Goal: Task Accomplishment & Management: Complete application form

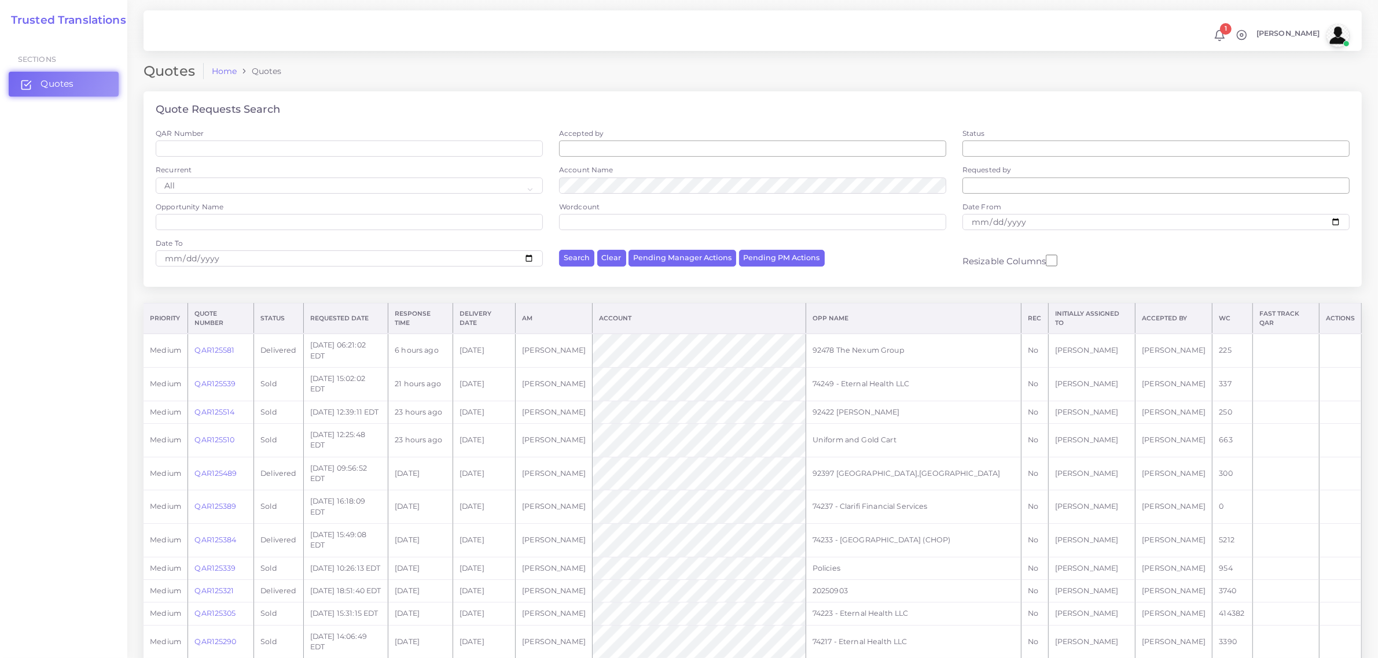
drag, startPoint x: 0, startPoint y: 0, endPoint x: 53, endPoint y: 85, distance: 100.0
click at [53, 85] on span "Quotes" at bounding box center [56, 84] width 33 height 13
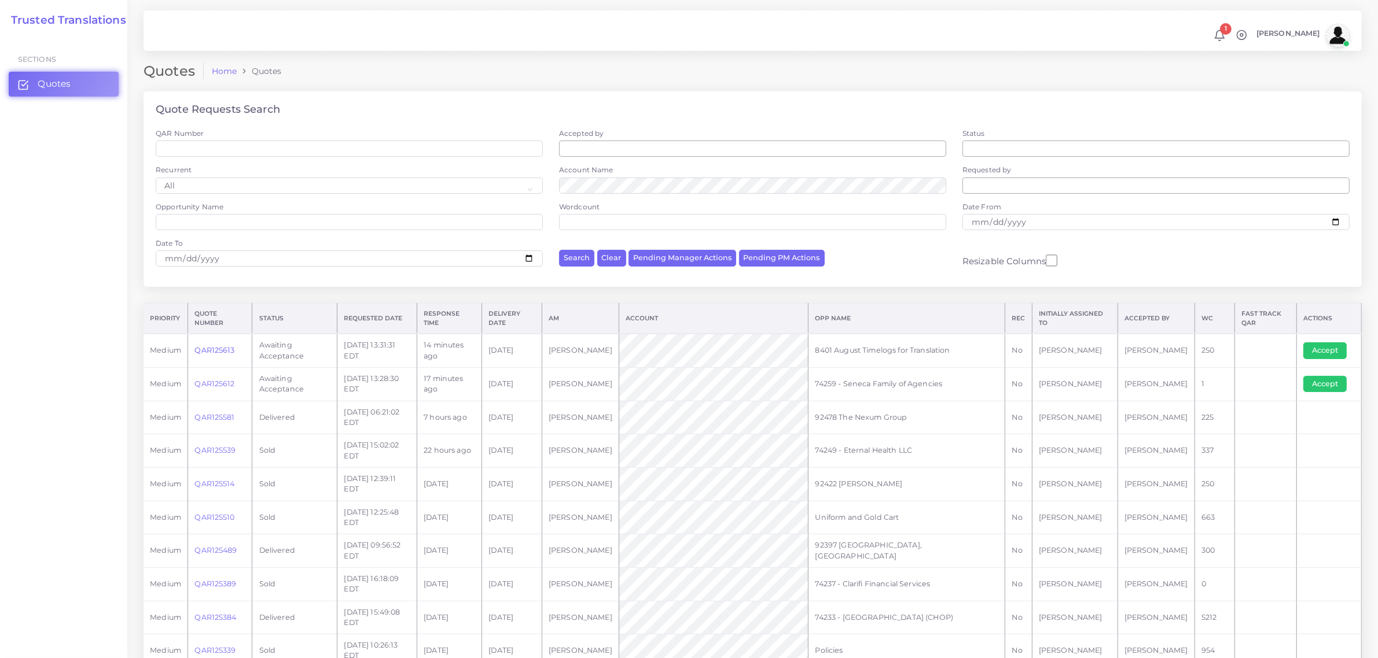
click at [219, 351] on link "QAR125613" at bounding box center [214, 350] width 40 height 9
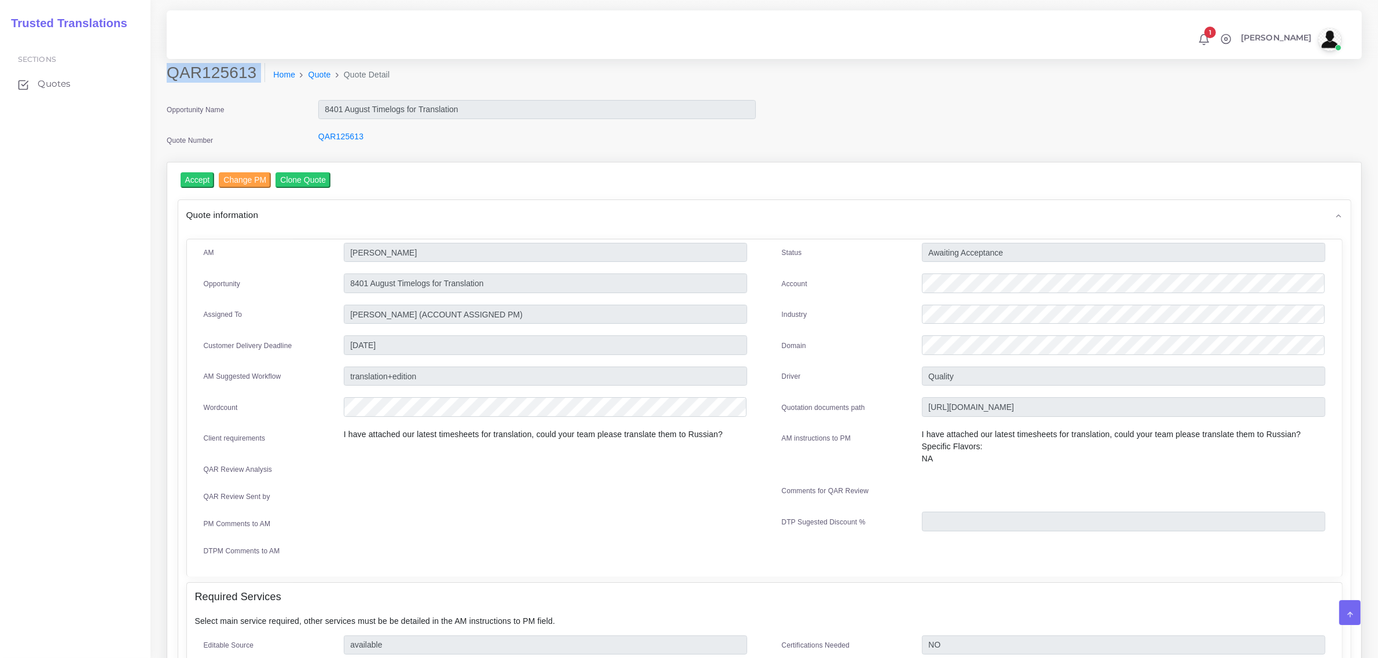
drag, startPoint x: 170, startPoint y: 73, endPoint x: 218, endPoint y: 85, distance: 49.4
click at [218, 85] on div "QAR125613 Home Quote Quote Detail" at bounding box center [612, 79] width 909 height 32
copy div "QAR125613"
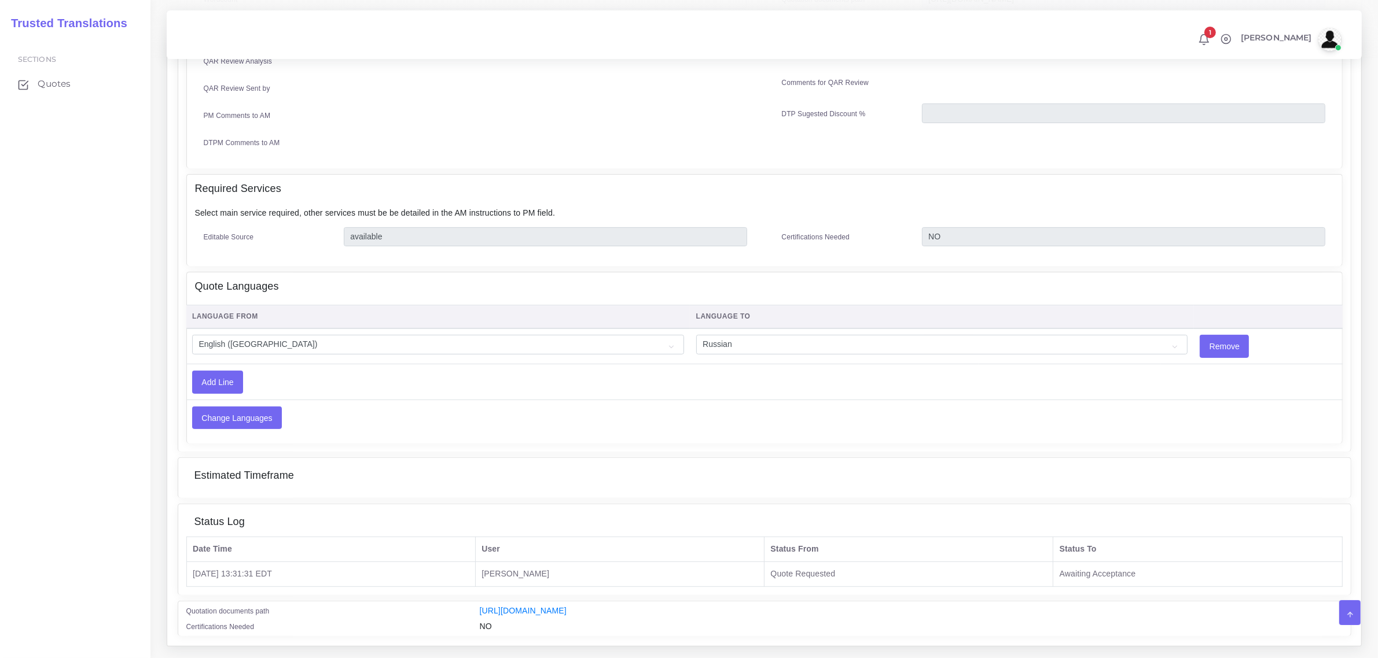
scroll to position [434, 0]
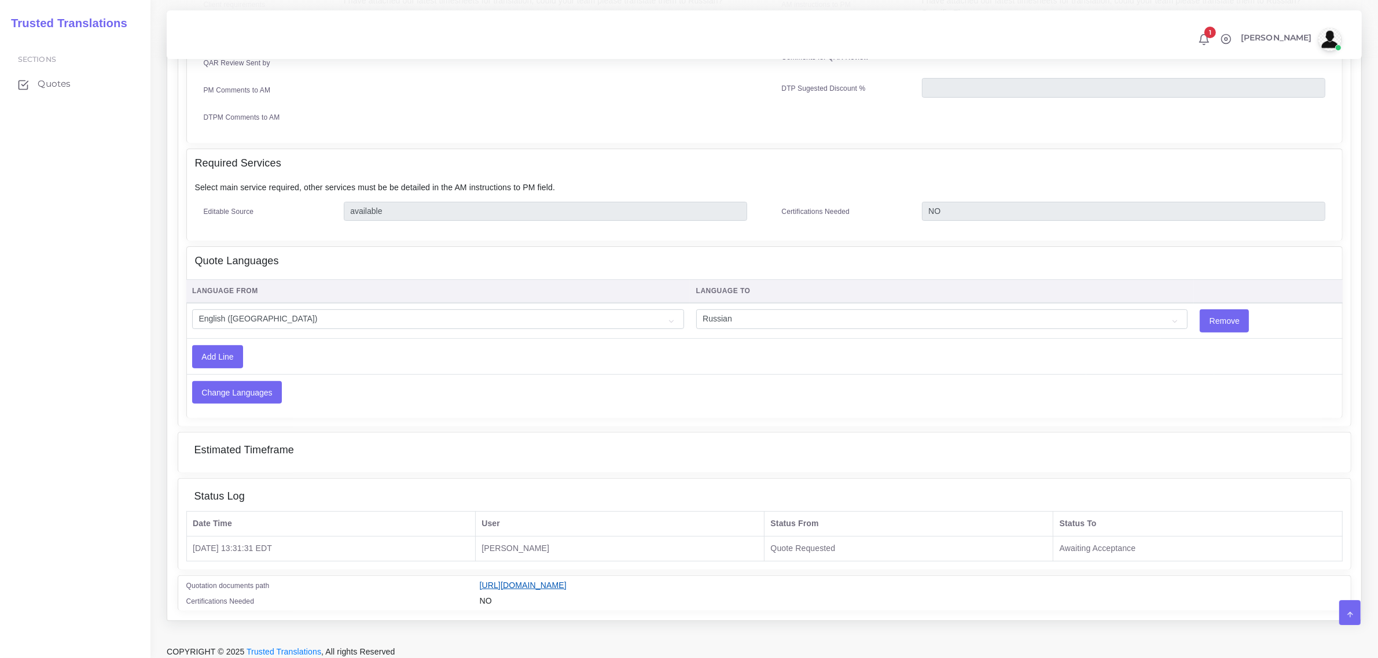
click at [566, 581] on link "[URL][DOMAIN_NAME]" at bounding box center [523, 585] width 87 height 9
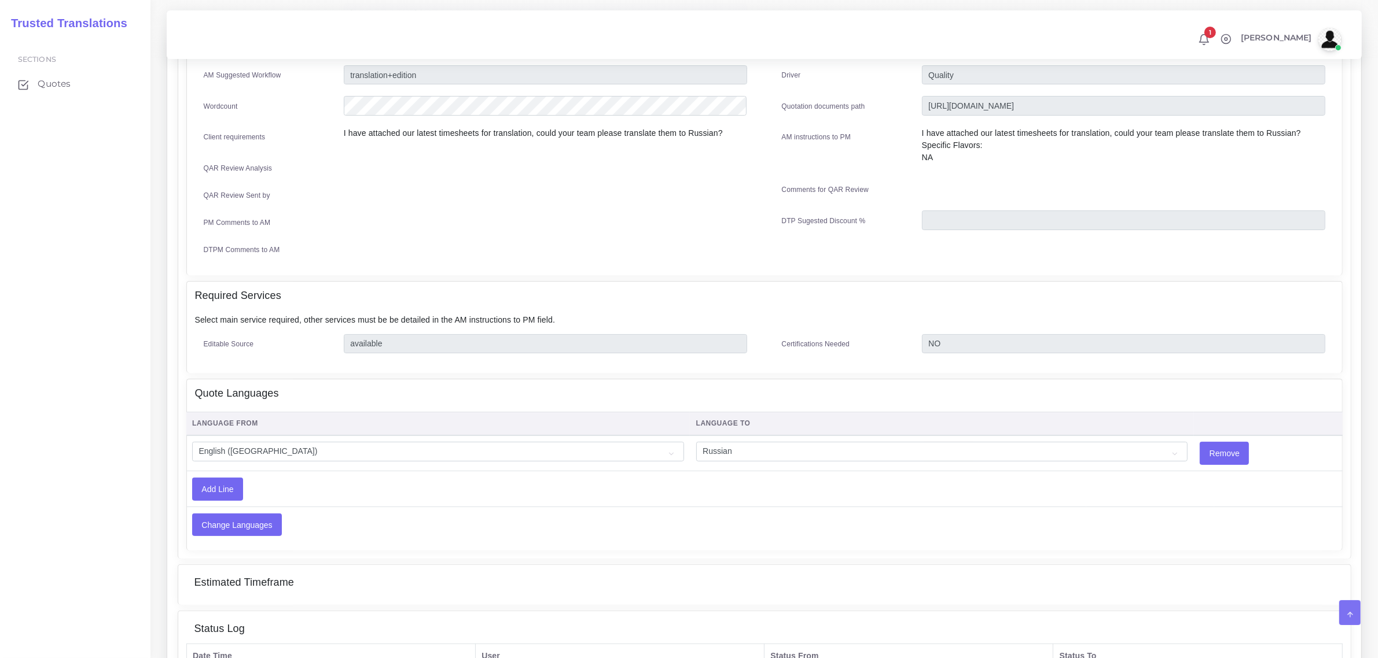
scroll to position [72, 0]
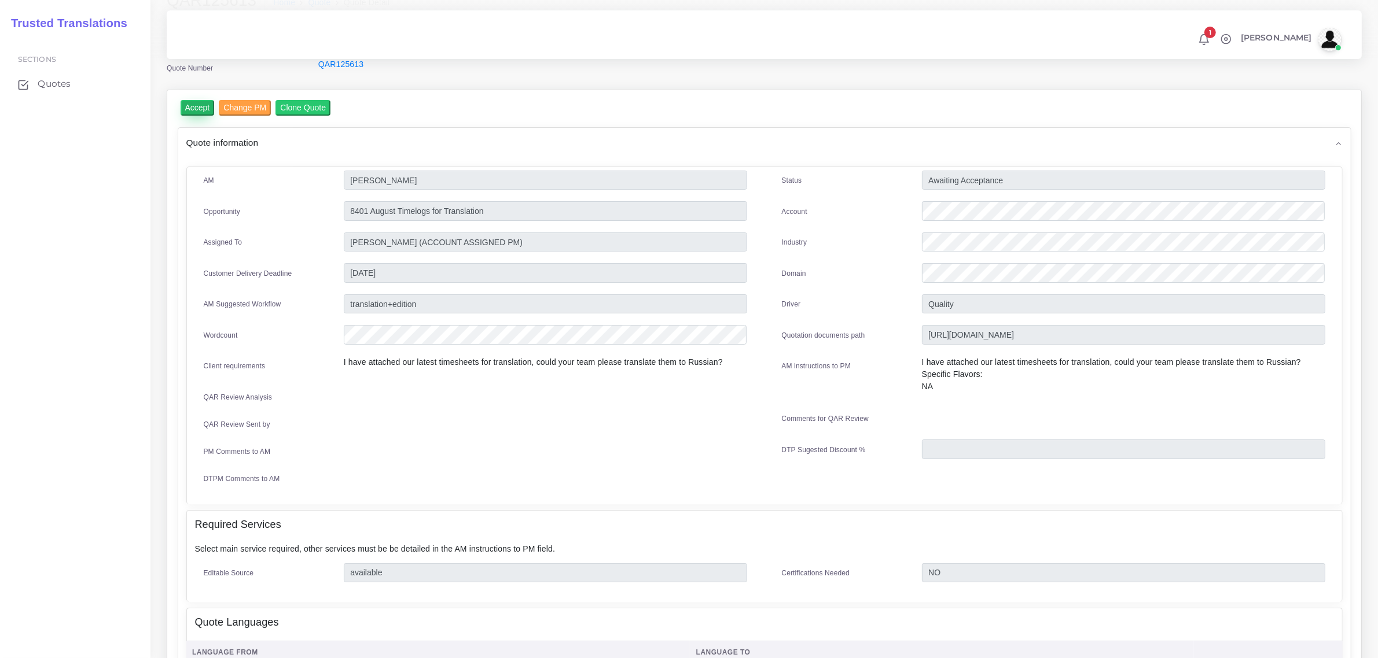
click at [201, 105] on input "Accept" at bounding box center [198, 108] width 34 height 16
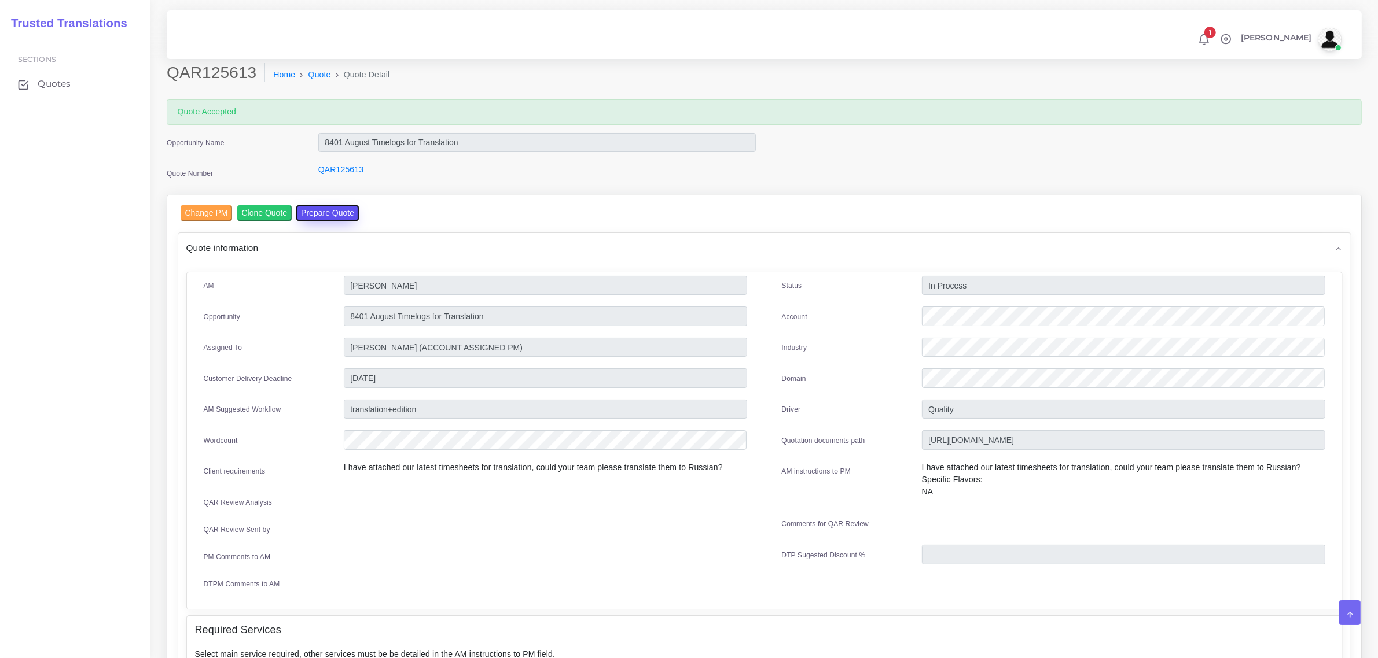
click at [322, 210] on button "Prepare Quote" at bounding box center [327, 213] width 62 height 16
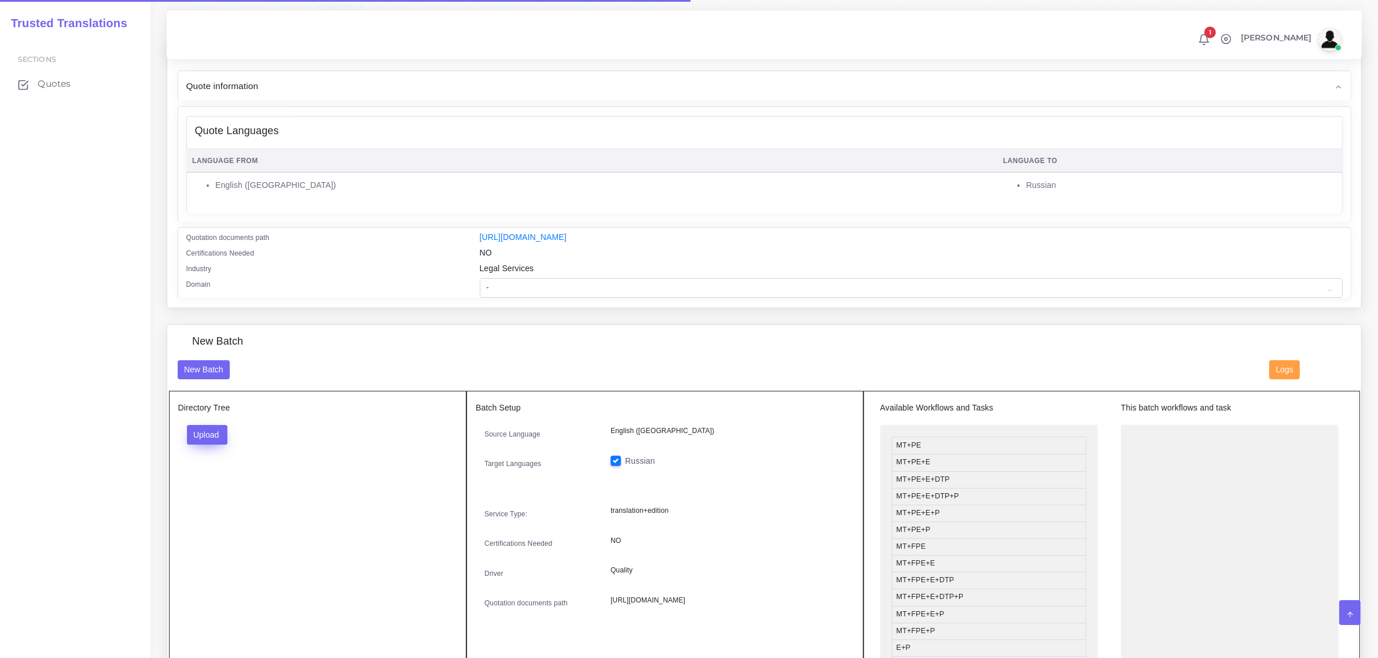
scroll to position [145, 0]
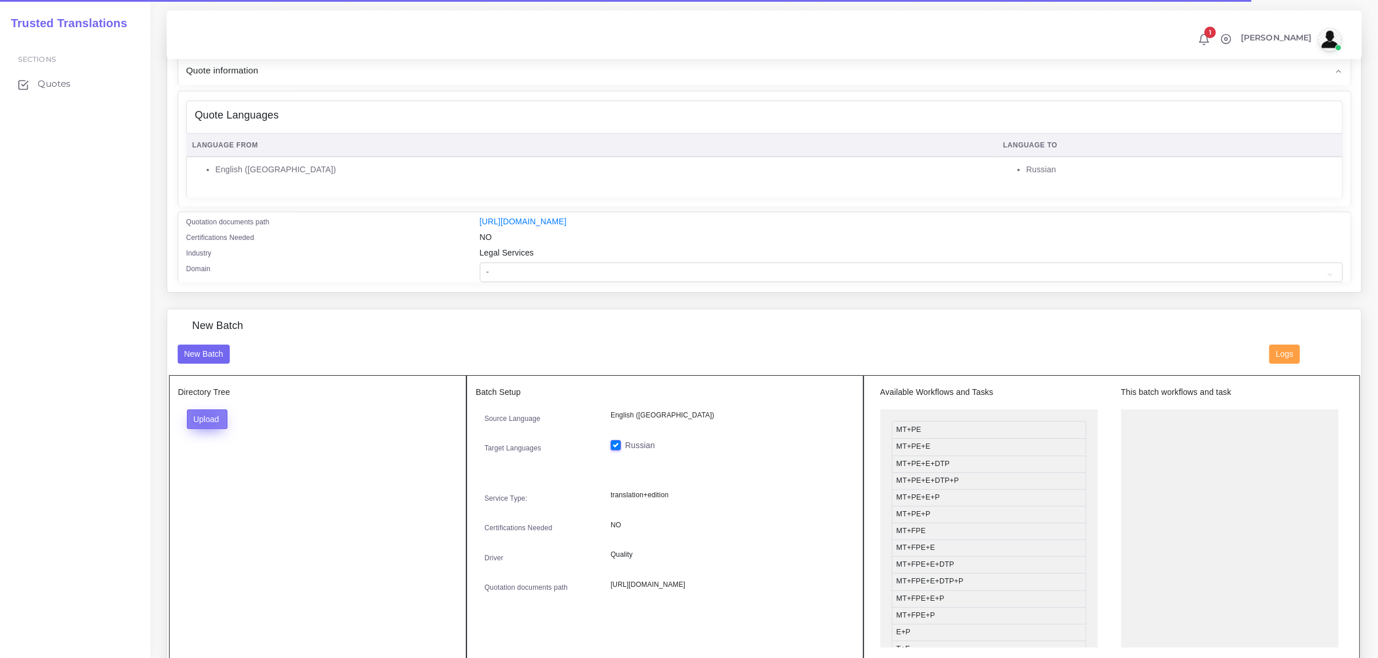
click at [204, 417] on button "Upload" at bounding box center [207, 420] width 41 height 20
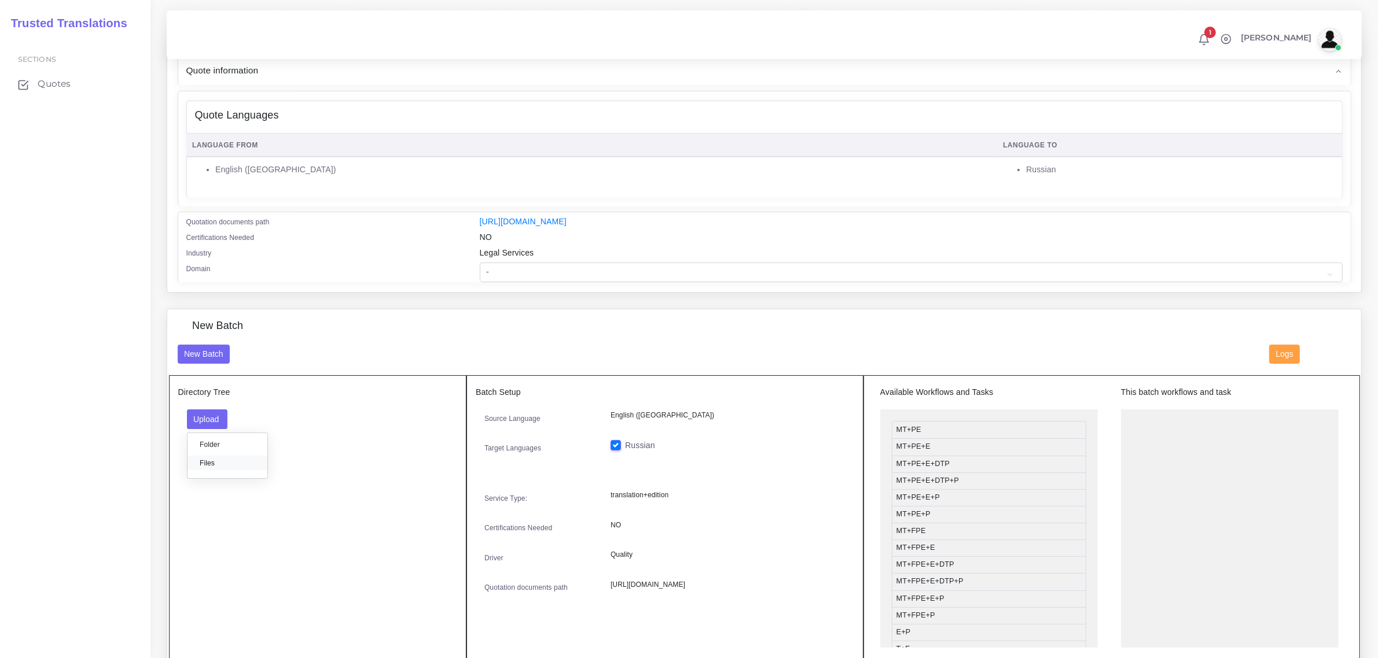
click at [220, 466] on label "Files" at bounding box center [227, 463] width 80 height 14
drag, startPoint x: 930, startPoint y: 536, endPoint x: 1163, endPoint y: 429, distance: 256.6
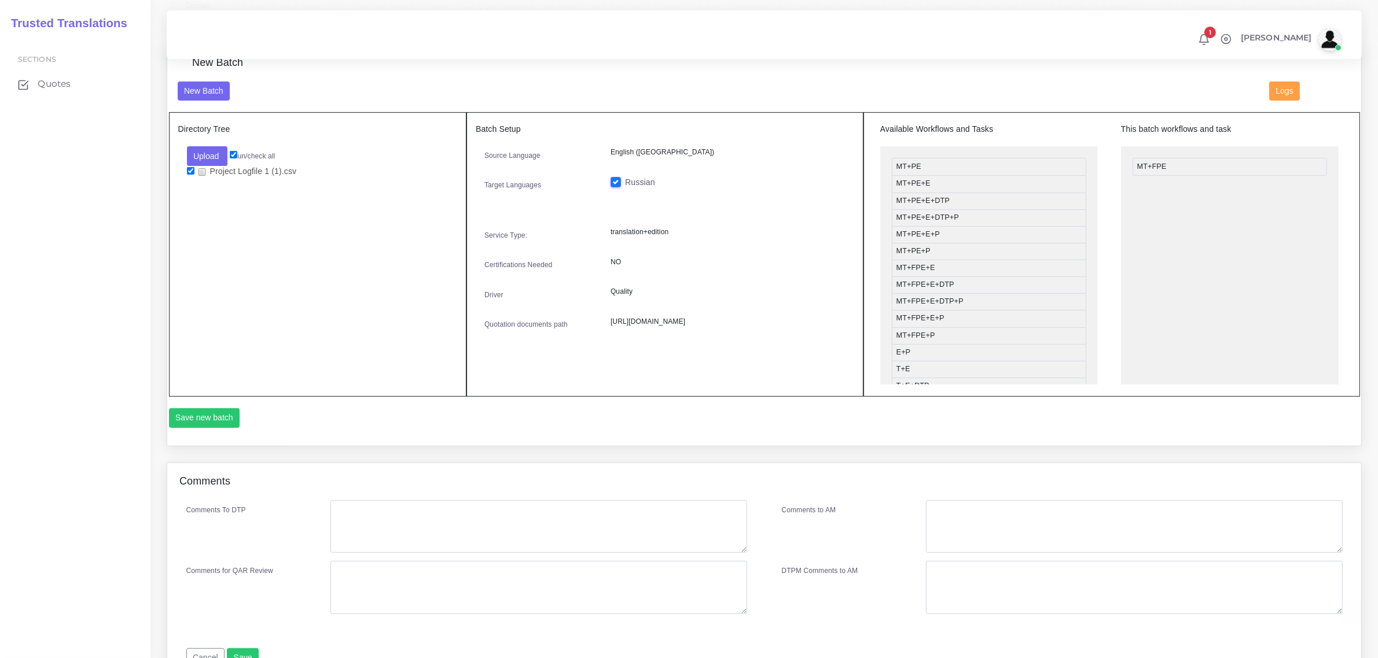
scroll to position [470, 0]
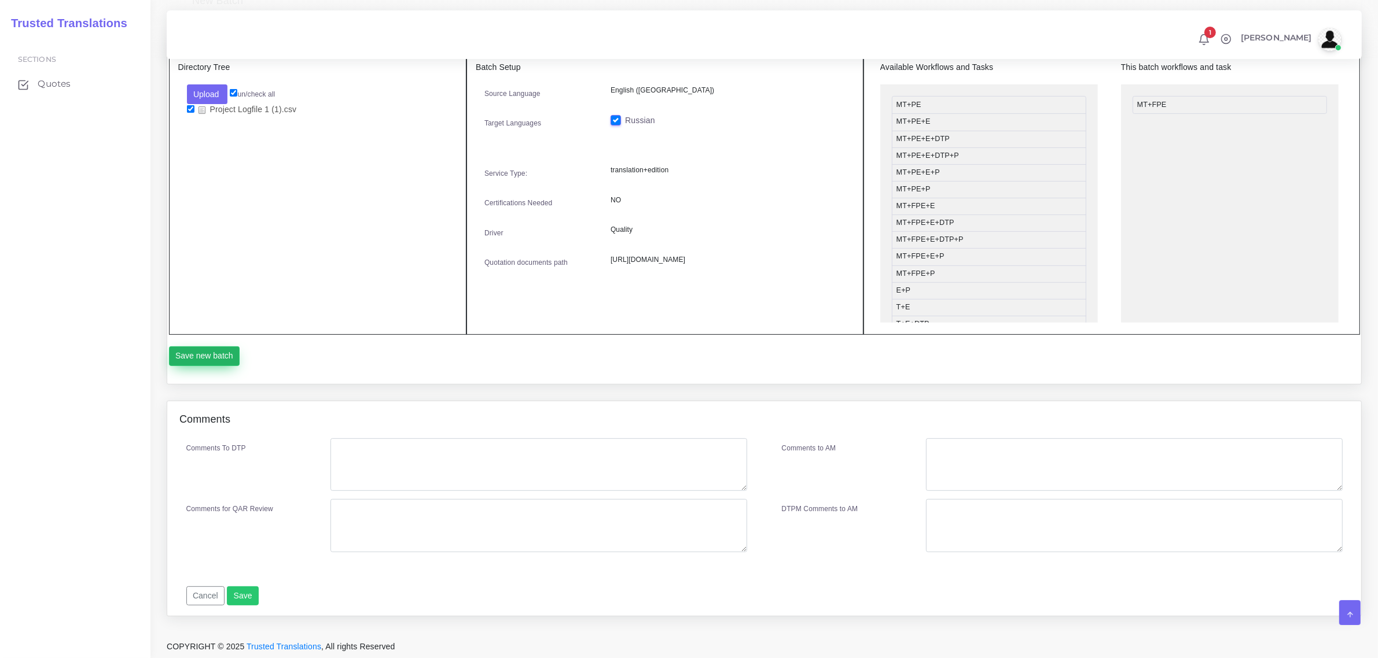
click at [201, 354] on button "Save new batch" at bounding box center [204, 357] width 71 height 20
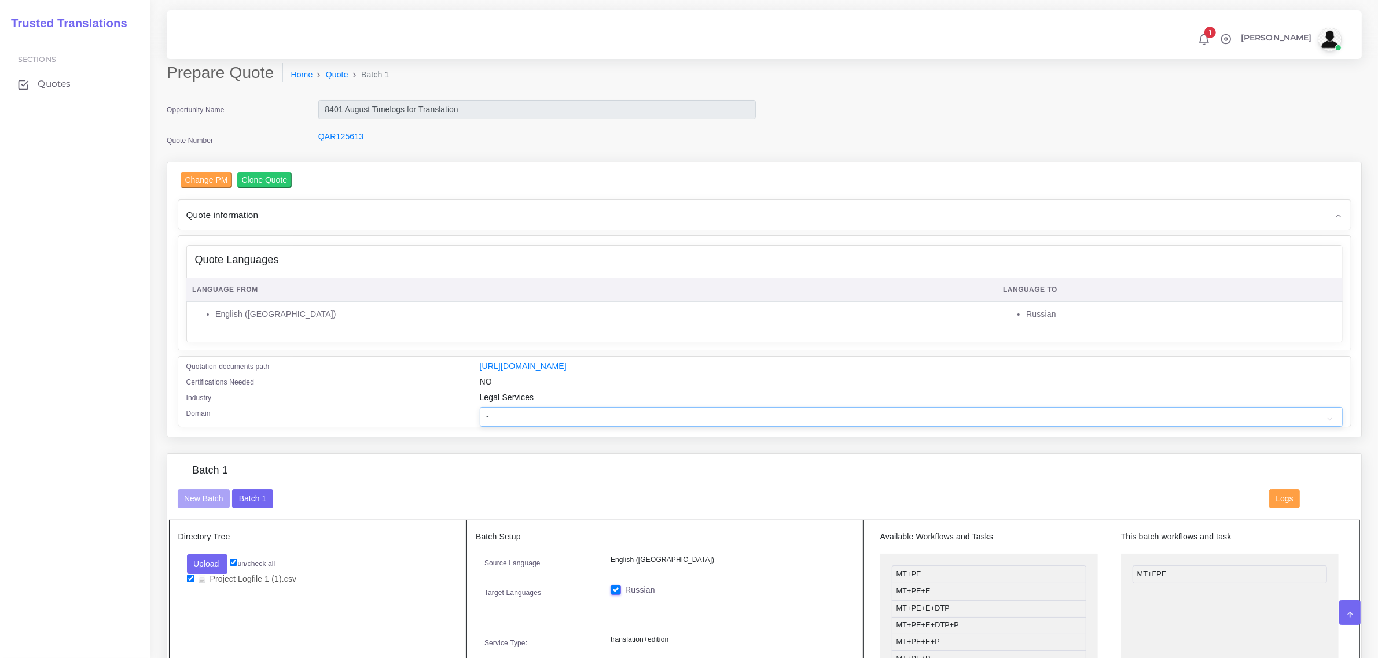
click at [509, 418] on select "- Advertising and Media Agriculture, Forestry and Fishing Architecture, Buildin…" at bounding box center [911, 417] width 863 height 20
select select "Professional and Business Consulting Services"
click at [480, 407] on select "- Advertising and Media Agriculture, Forestry and Fishing Architecture, Buildin…" at bounding box center [911, 417] width 863 height 20
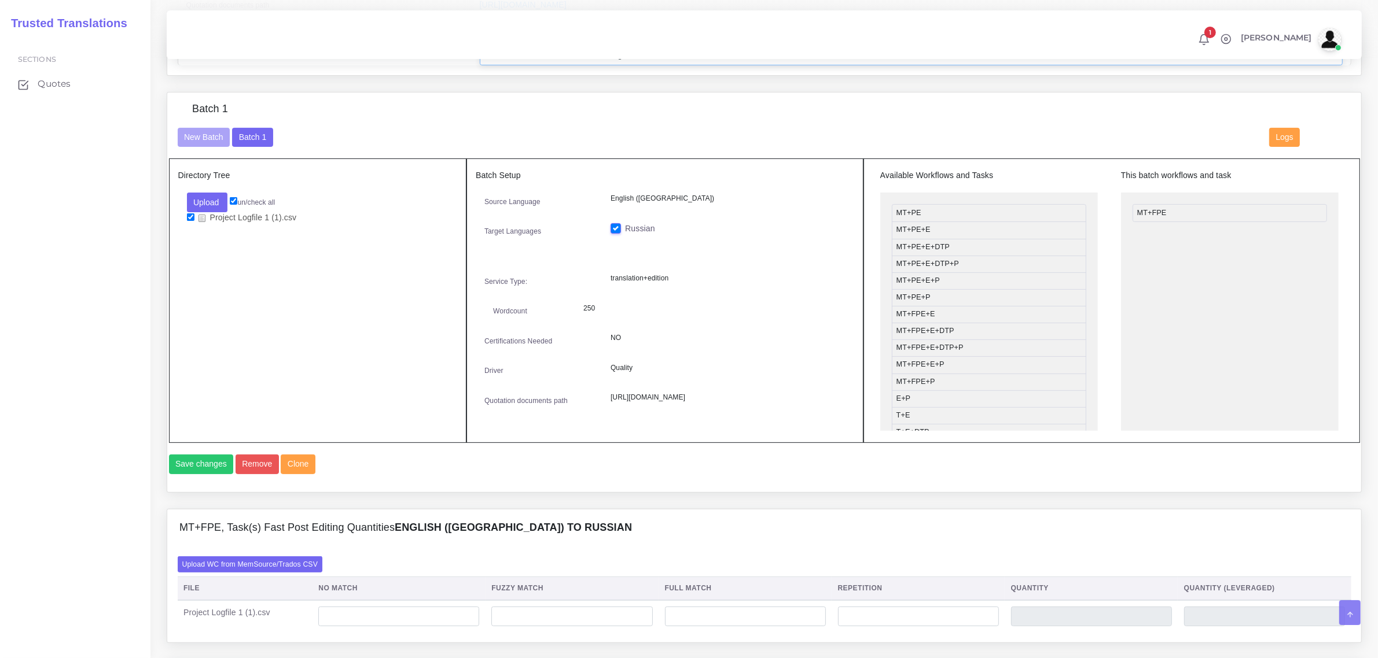
scroll to position [796, 0]
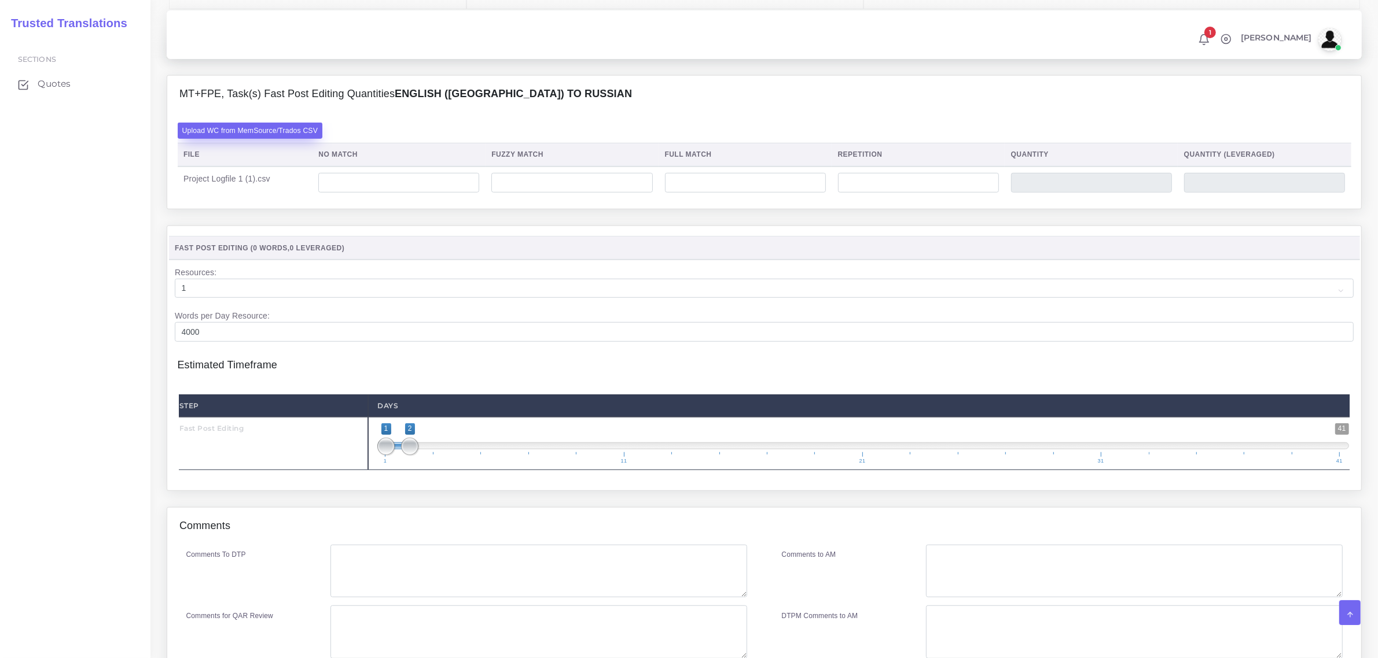
click at [287, 138] on label "Upload WC from MemSource/Trados CSV" at bounding box center [250, 131] width 145 height 16
click at [0, 0] on input "Upload WC from MemSource/Trados CSV" at bounding box center [0, 0] width 0 height 0
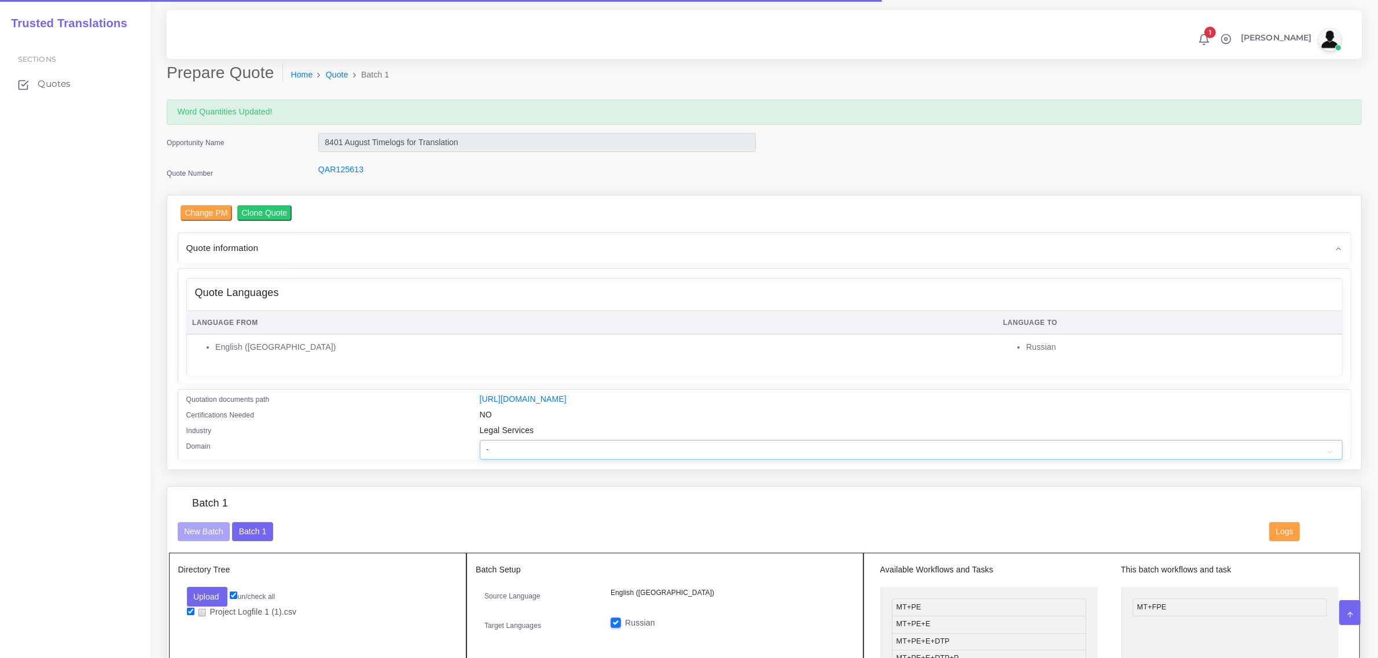
drag, startPoint x: 0, startPoint y: 0, endPoint x: 586, endPoint y: 451, distance: 739.7
click at [586, 451] on select "- Advertising and Media Agriculture, Forestry and Fishing Architecture, Buildin…" at bounding box center [911, 450] width 863 height 20
select select "Professional and Business Consulting Services"
click at [480, 440] on select "- Advertising and Media Agriculture, Forestry and Fishing Architecture, Buildin…" at bounding box center [911, 450] width 863 height 20
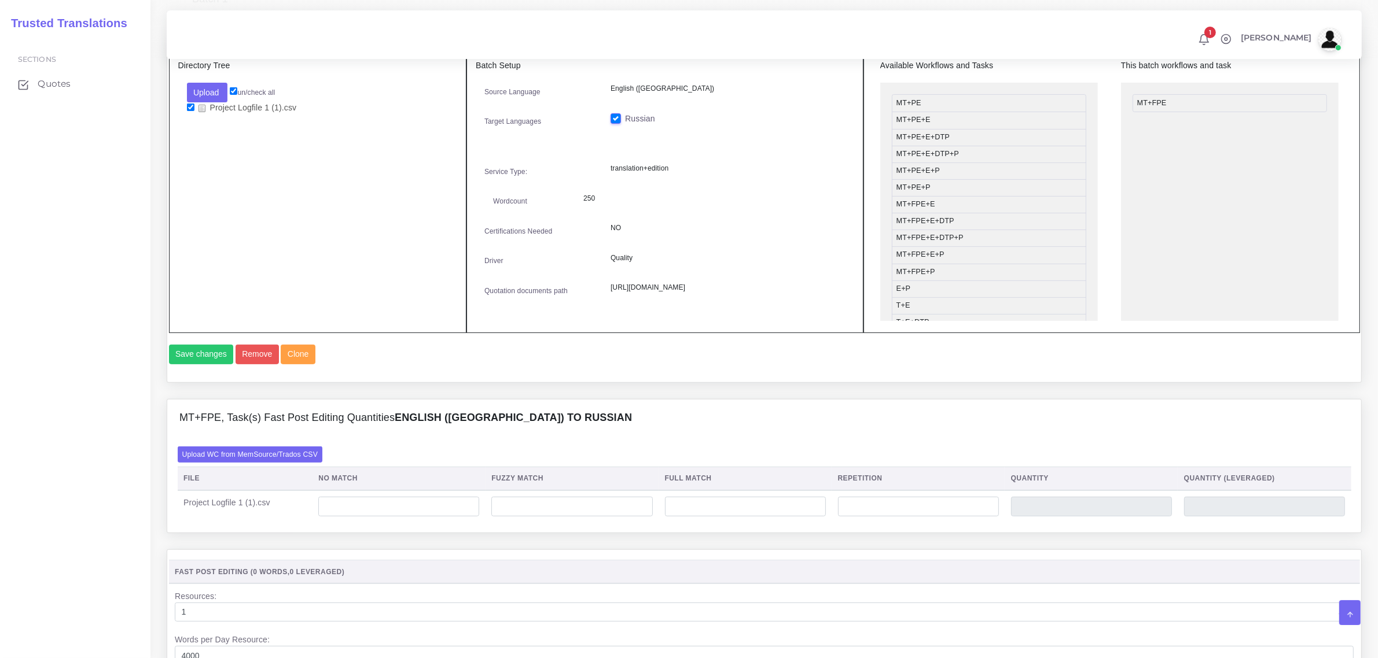
scroll to position [579, 0]
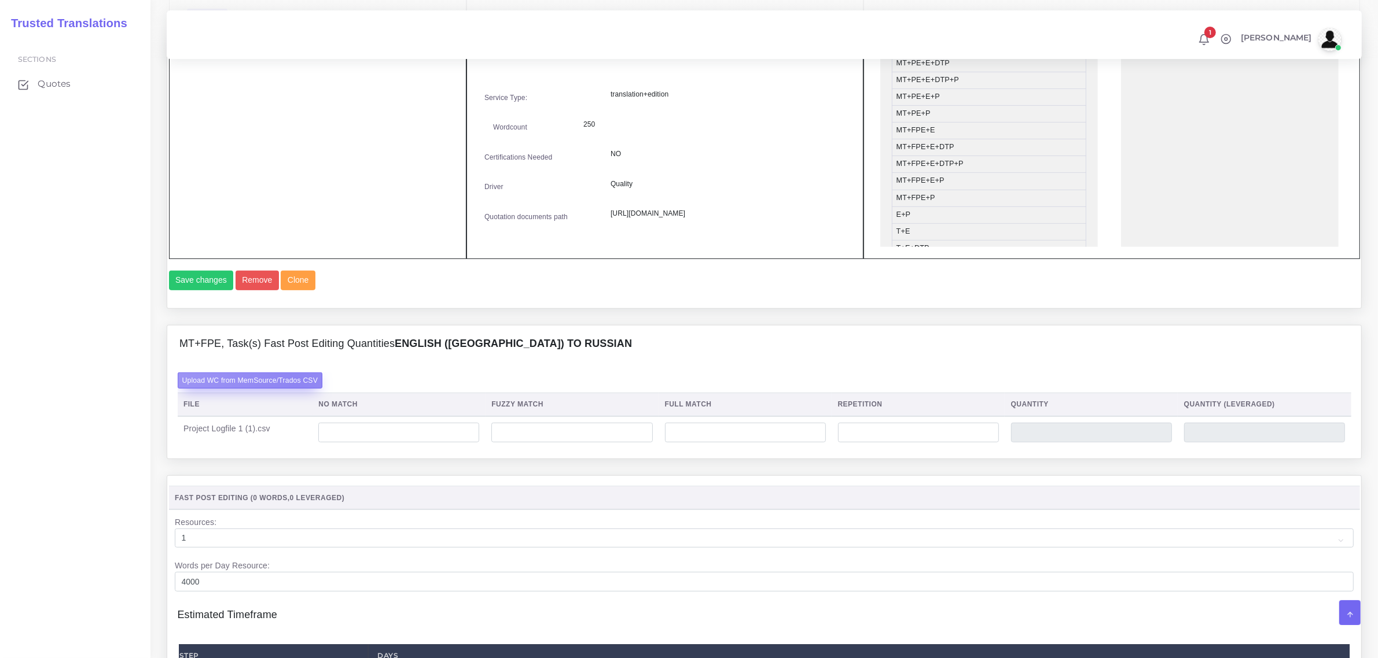
click at [296, 388] on label "Upload WC from MemSource/Trados CSV" at bounding box center [250, 381] width 145 height 16
click at [0, 0] on input "Upload WC from MemSource/Trados CSV" at bounding box center [0, 0] width 0 height 0
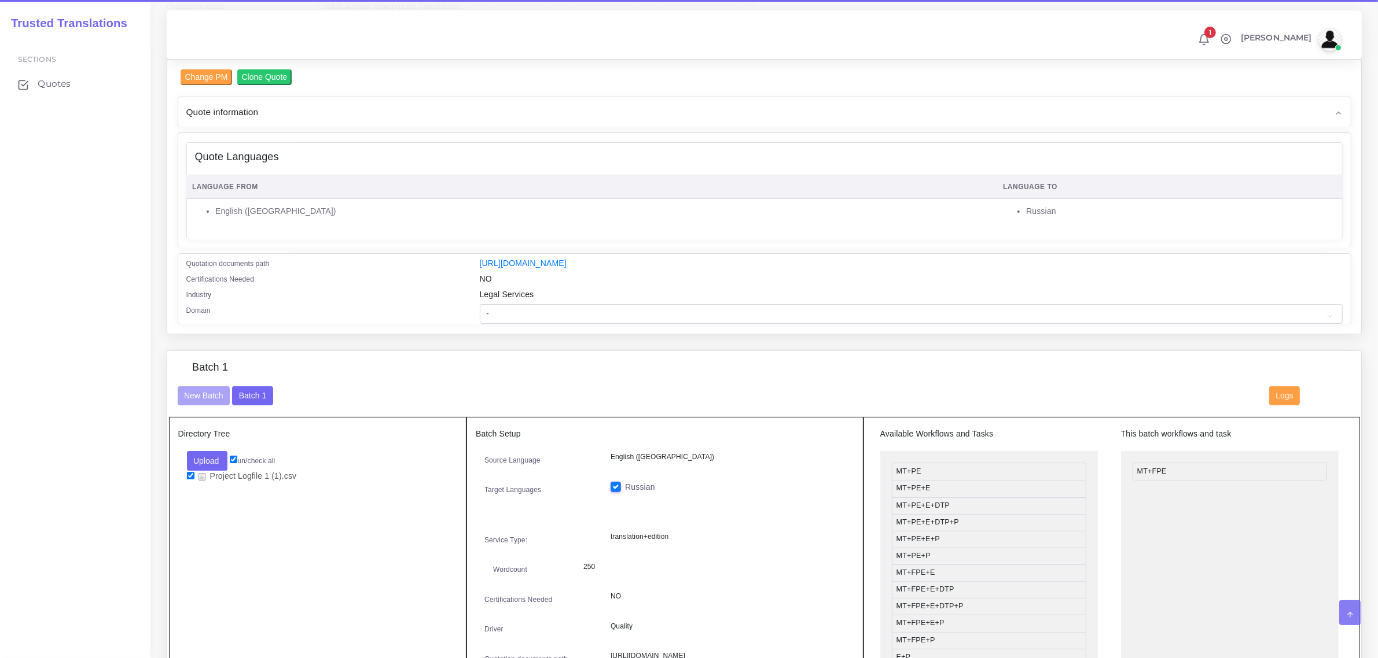
scroll to position [362, 0]
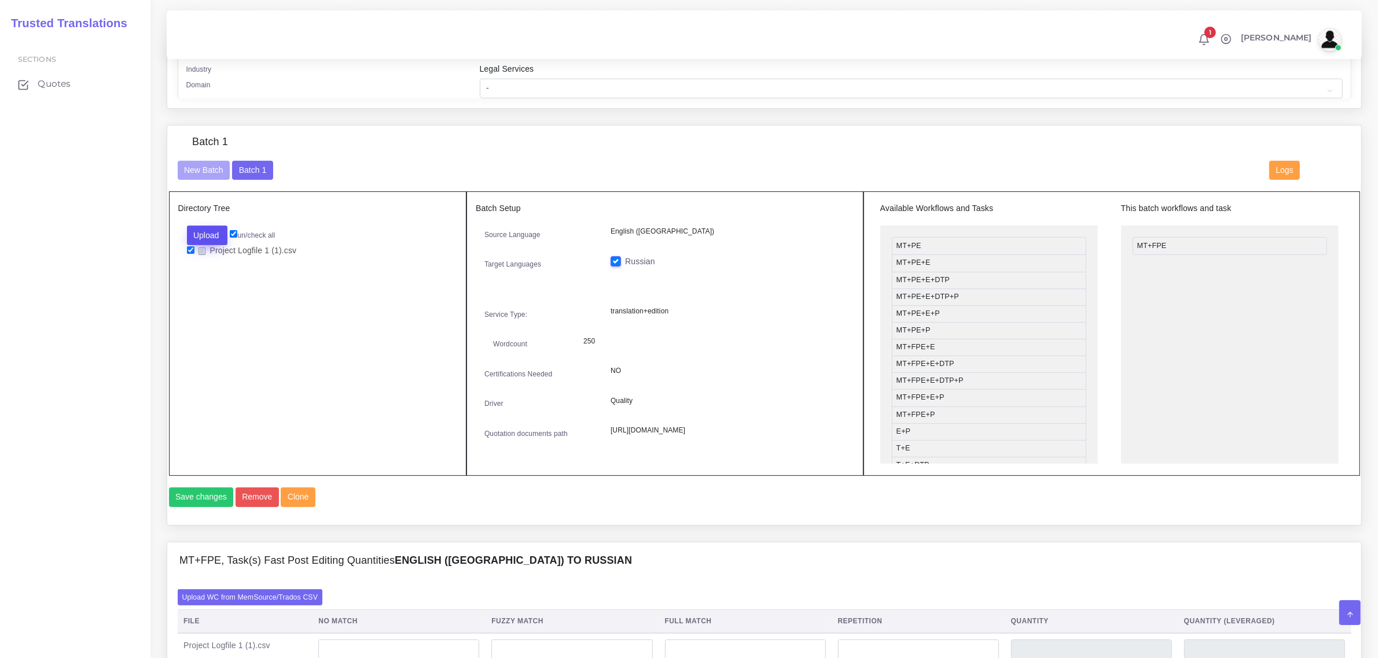
click at [213, 233] on button "Upload" at bounding box center [207, 236] width 41 height 20
click at [209, 275] on label "Files" at bounding box center [227, 279] width 80 height 14
drag, startPoint x: 189, startPoint y: 262, endPoint x: 190, endPoint y: 256, distance: 5.8
click at [189, 259] on input "checkbox" at bounding box center [191, 263] width 8 height 8
checkbox input "true"
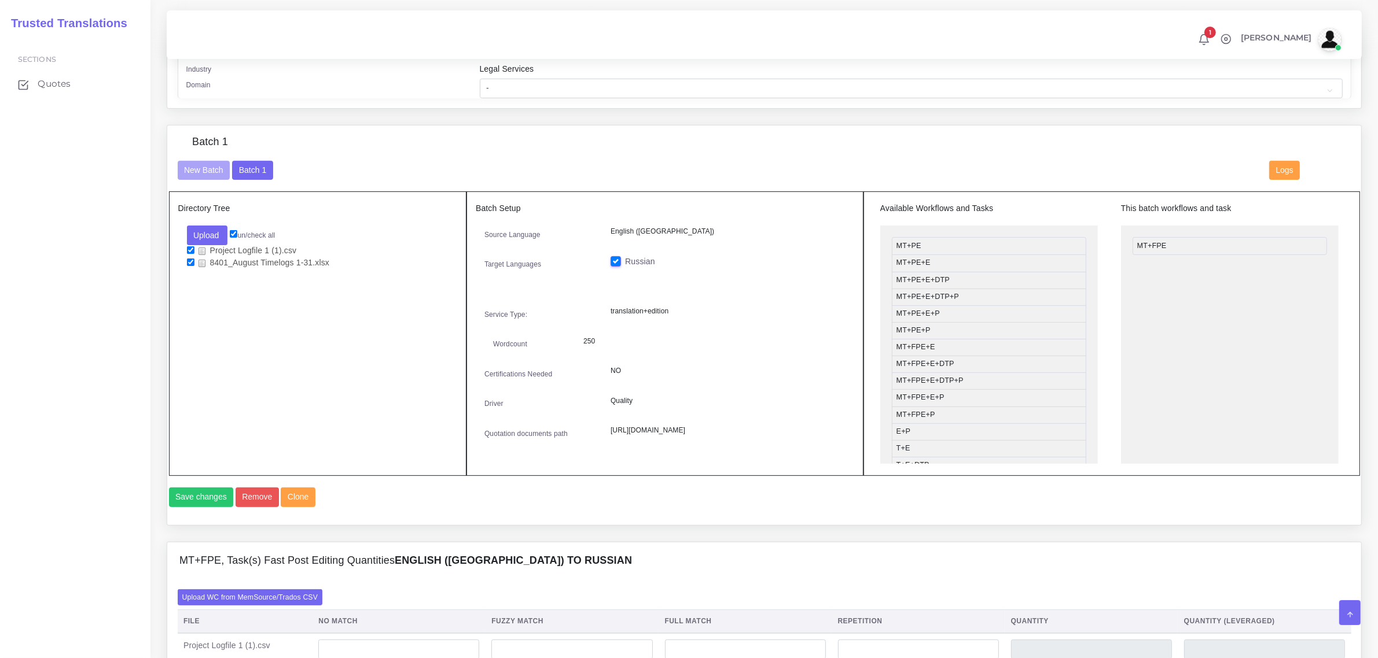
click at [192, 246] on input "checkbox" at bounding box center [191, 250] width 8 height 8
checkbox input "false"
click at [215, 507] on button "Save changes" at bounding box center [201, 498] width 65 height 20
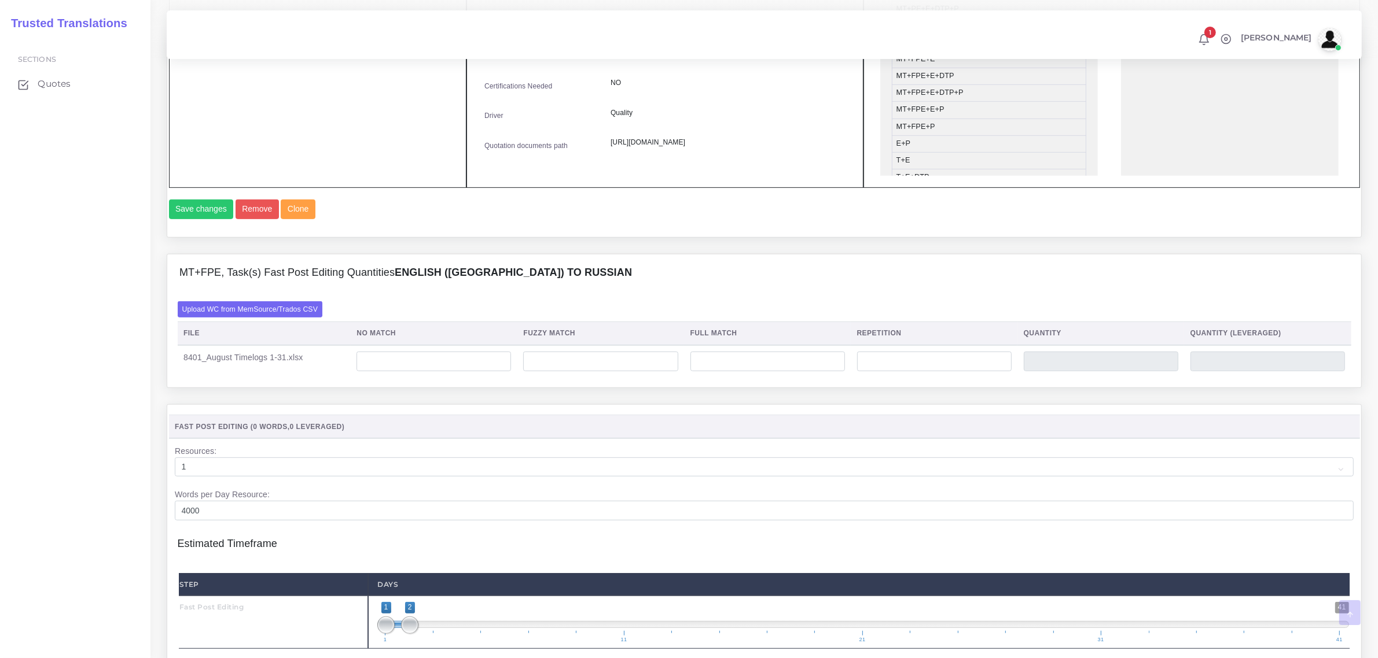
scroll to position [651, 0]
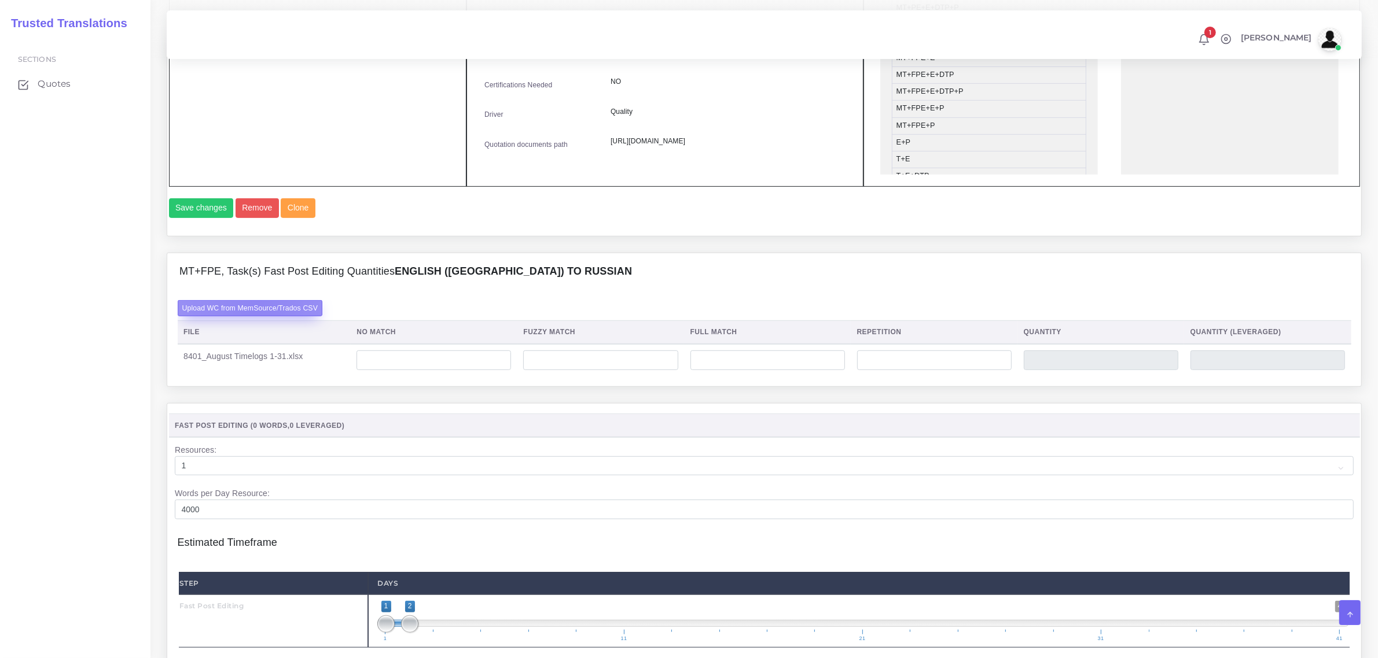
click at [256, 316] on label "Upload WC from MemSource/Trados CSV" at bounding box center [250, 308] width 145 height 16
click at [0, 0] on input "Upload WC from MemSource/Trados CSV" at bounding box center [0, 0] width 0 height 0
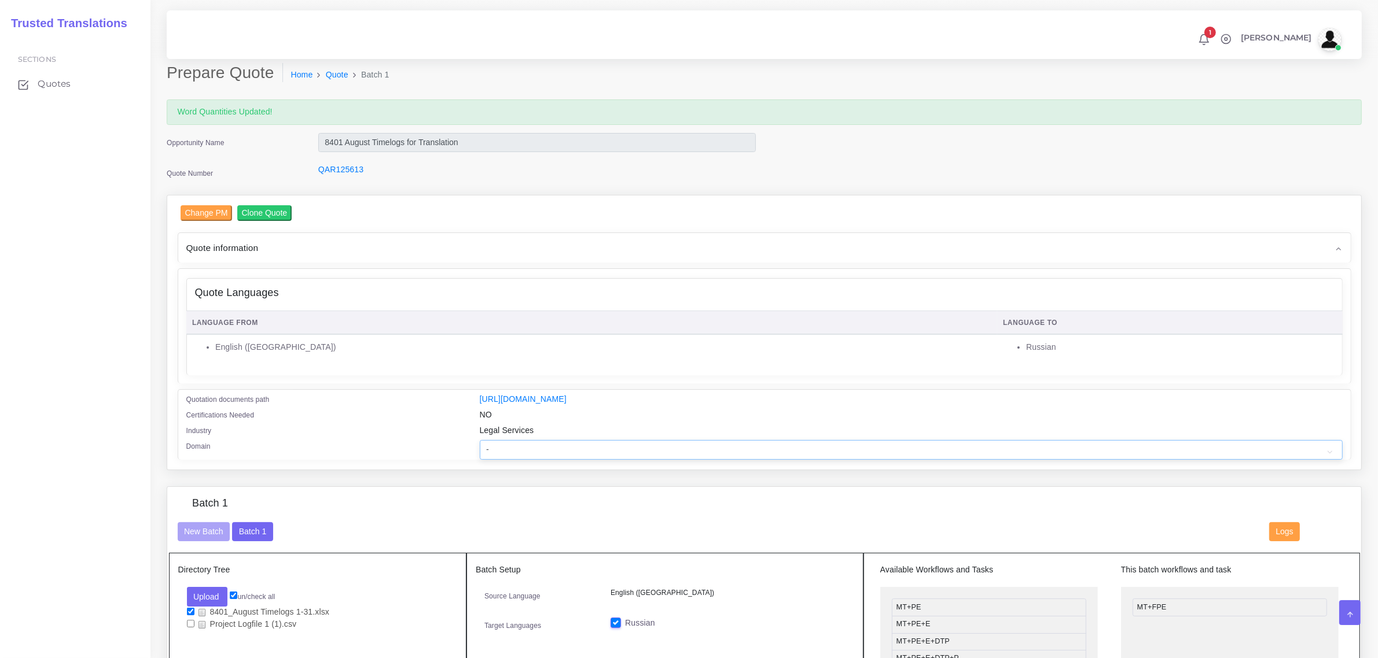
click at [512, 440] on select "- Advertising and Media Agriculture, Forestry and Fishing Architecture, Buildin…" at bounding box center [911, 450] width 863 height 20
select select "Professional and Business Consulting Services"
click at [480, 440] on select "- Advertising and Media Agriculture, Forestry and Fishing Architecture, Buildin…" at bounding box center [911, 450] width 863 height 20
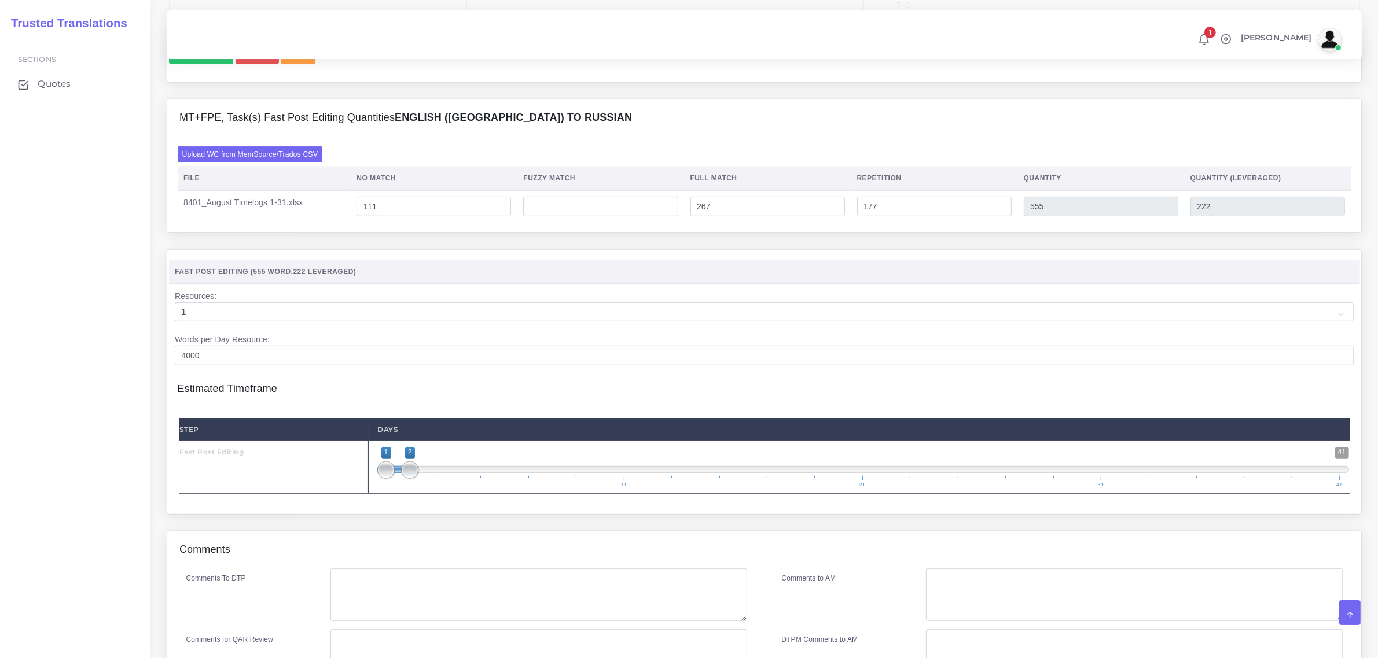
scroll to position [959, 0]
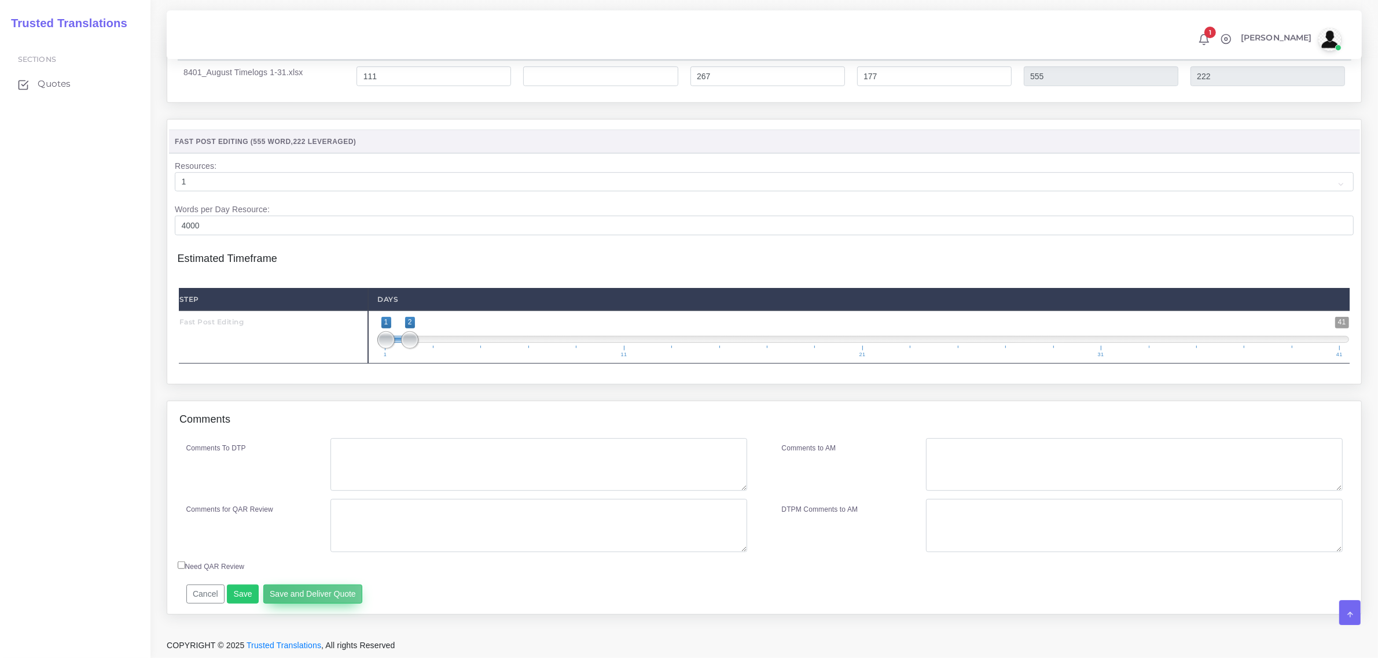
click at [270, 591] on button "Save and Deliver Quote" at bounding box center [313, 595] width 100 height 20
